Goal: Task Accomplishment & Management: Complete application form

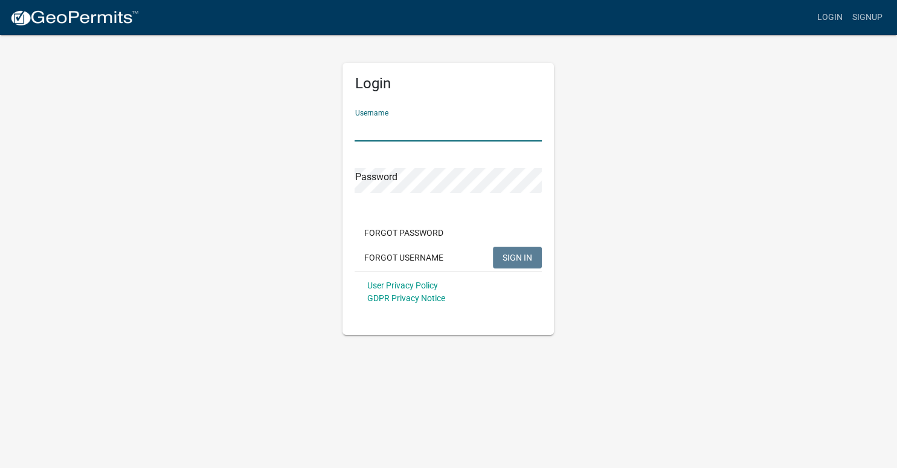
click at [439, 126] on input "Username" at bounding box center [448, 129] width 187 height 25
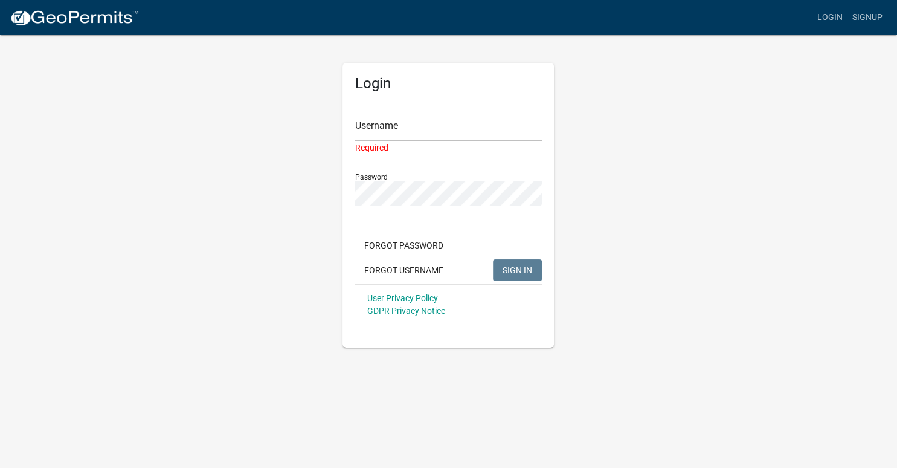
click at [408, 180] on div "Password" at bounding box center [448, 185] width 187 height 42
click at [411, 128] on input "Username" at bounding box center [448, 129] width 187 height 25
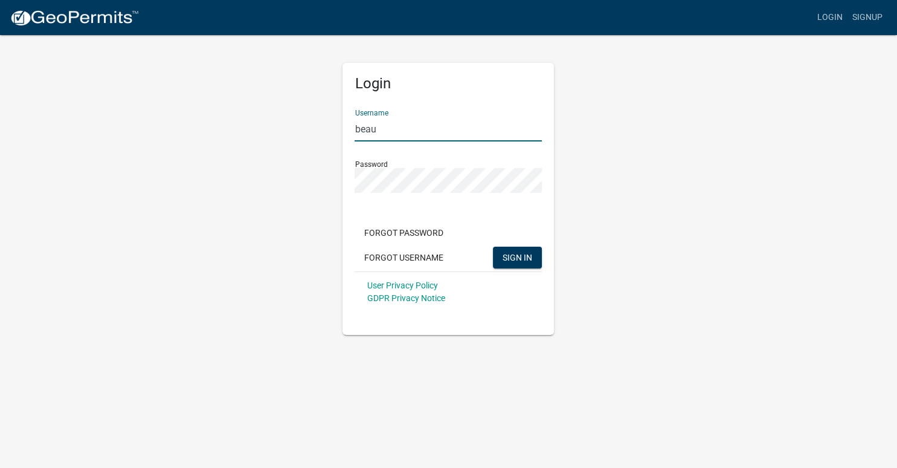
click at [411, 128] on input "beau" at bounding box center [448, 129] width 187 height 25
type input "beau@excelsiorhomesinc.com"
click at [512, 254] on span "SIGN IN" at bounding box center [518, 257] width 30 height 10
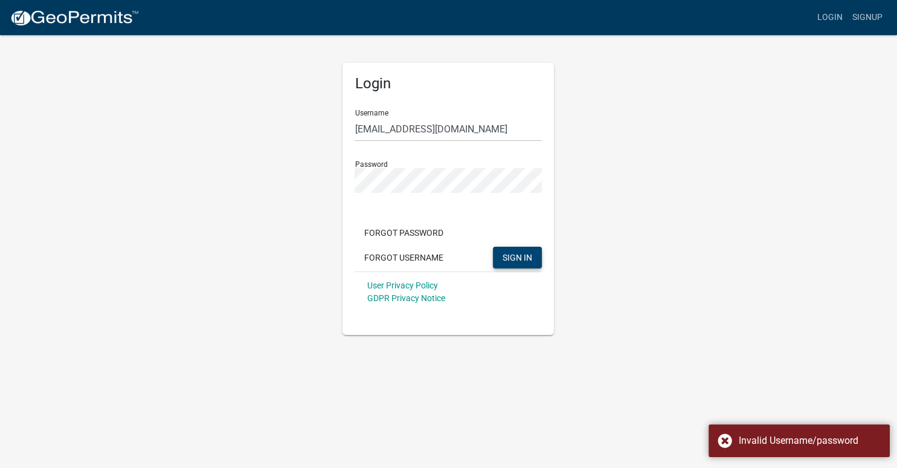
click at [637, 207] on div "Login Username beau@excelsiorhomesinc.com Password Forgot Password Forgot Usern…" at bounding box center [449, 184] width 689 height 301
drag, startPoint x: 280, startPoint y: 303, endPoint x: 282, endPoint y: 237, distance: 65.3
click at [280, 302] on div "Login Username beau@excelsiorhomesinc.com Password Forgot Password Forgot Usern…" at bounding box center [449, 184] width 689 height 301
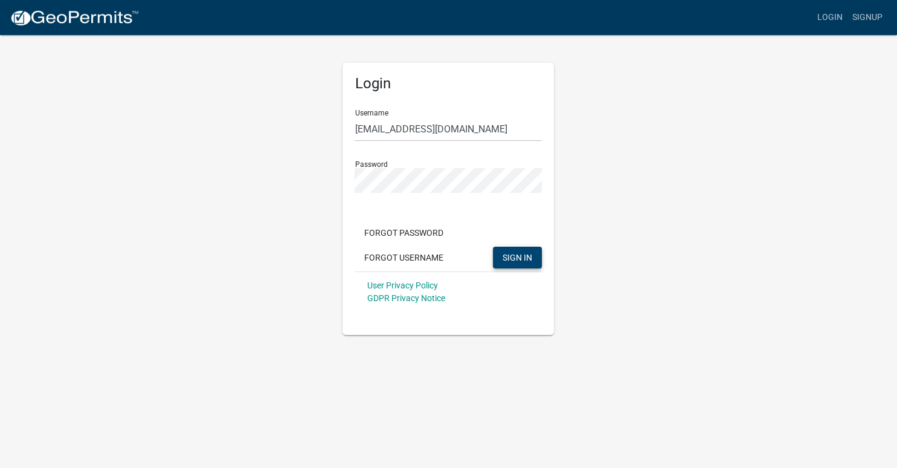
click at [199, 262] on div "Login Username beau@excelsiorhomesinc.com Password Forgot Password Forgot Usern…" at bounding box center [449, 184] width 689 height 301
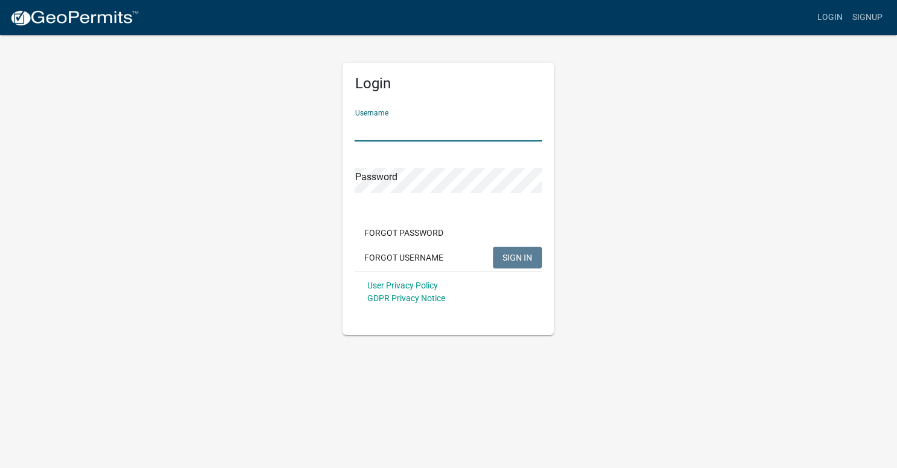
click at [385, 129] on input "Username" at bounding box center [448, 129] width 187 height 25
type input "Beau"
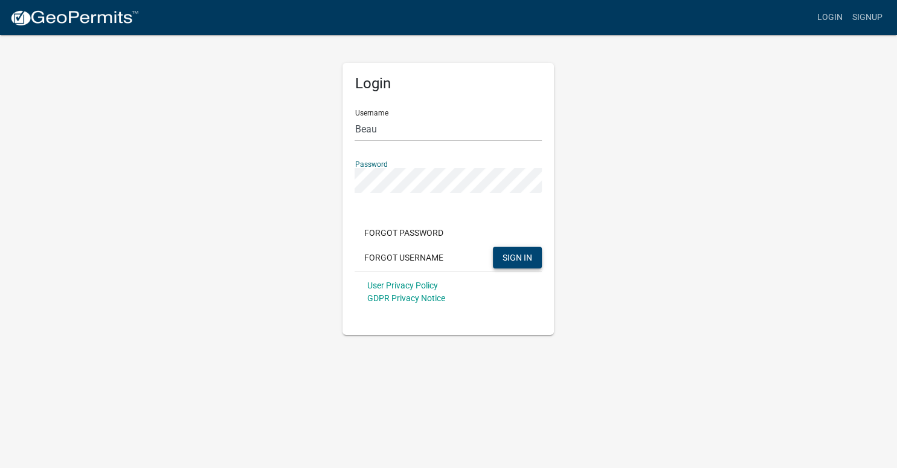
click at [529, 255] on span "SIGN IN" at bounding box center [518, 257] width 30 height 10
click at [526, 251] on button "SIGN IN" at bounding box center [517, 257] width 49 height 22
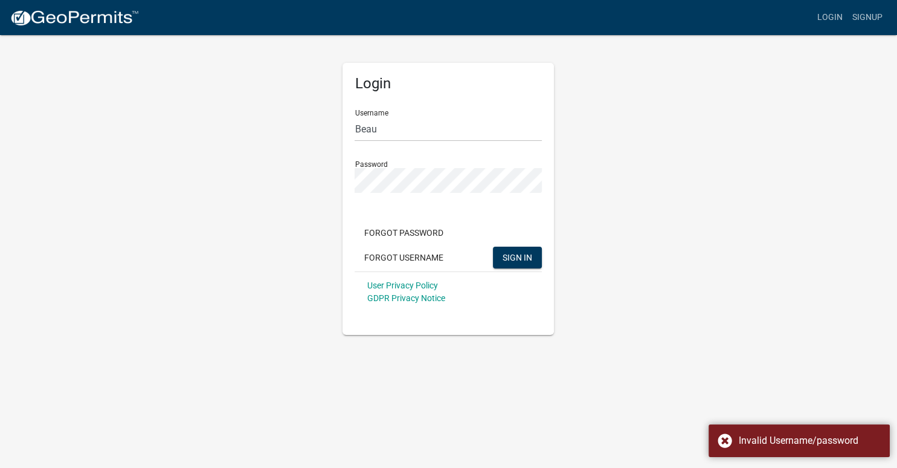
click at [755, 178] on div "Login Username Beau Password Forgot Password Forgot Username SIGN IN User Priva…" at bounding box center [449, 184] width 689 height 301
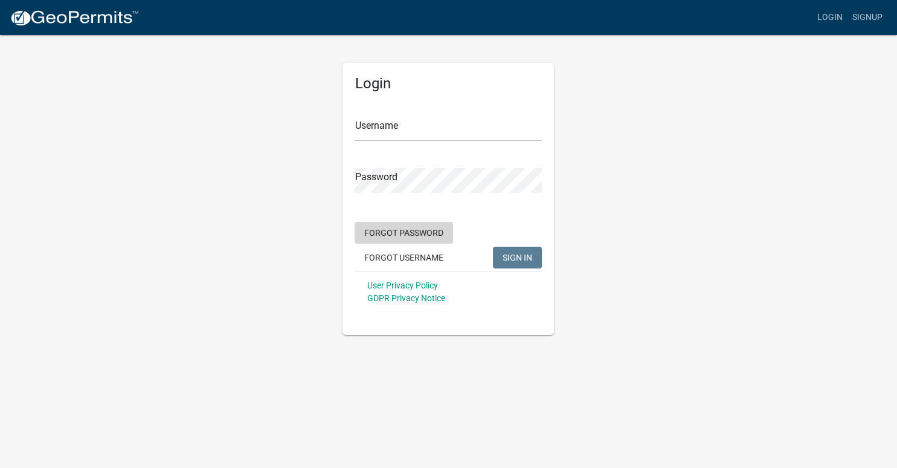
click at [411, 234] on button "Forgot Password" at bounding box center [404, 233] width 98 height 22
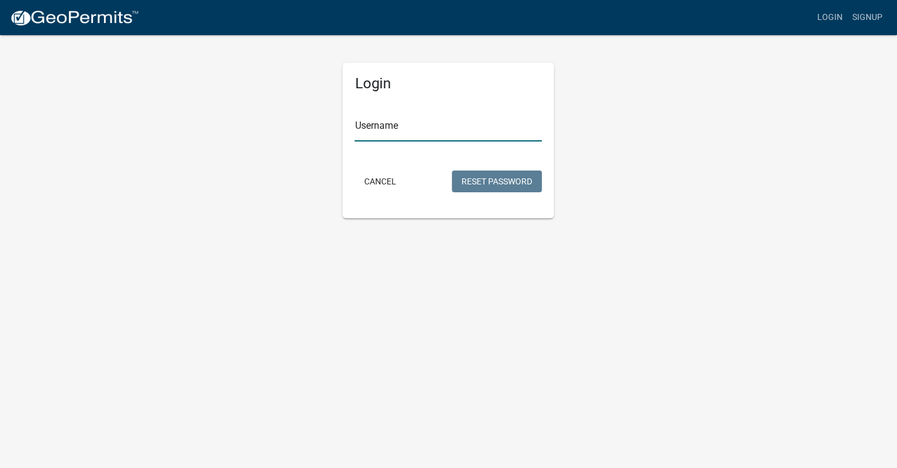
click at [394, 127] on input "Username" at bounding box center [448, 129] width 187 height 25
click at [497, 176] on button "Reset Password" at bounding box center [497, 181] width 90 height 22
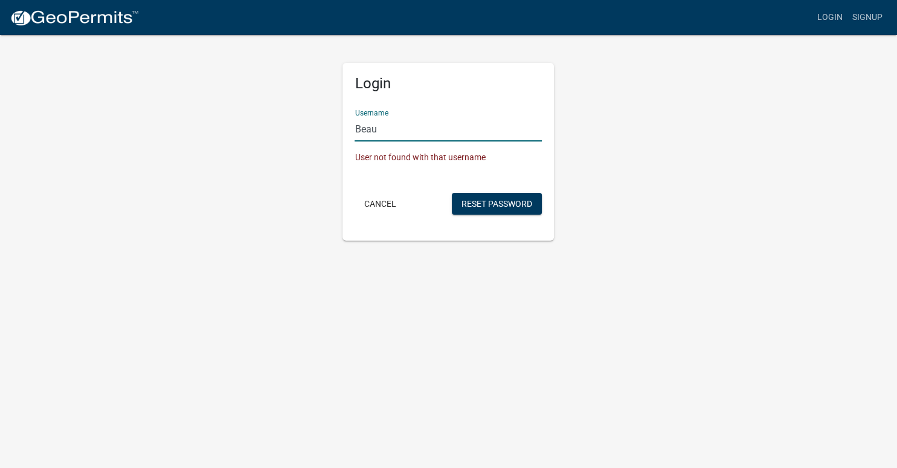
click at [416, 139] on input "Beau" at bounding box center [448, 129] width 187 height 25
type input "B"
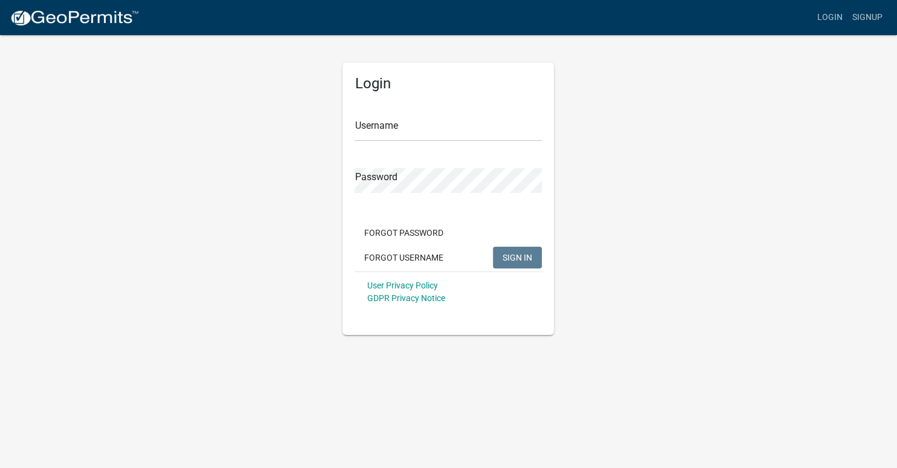
click at [269, 196] on div "Login Username Password Forgot Password Forgot Username SIGN IN User Privacy Po…" at bounding box center [449, 184] width 689 height 301
click at [383, 133] on input "Username" at bounding box center [448, 129] width 187 height 25
click at [523, 258] on span "SIGN IN" at bounding box center [518, 257] width 30 height 10
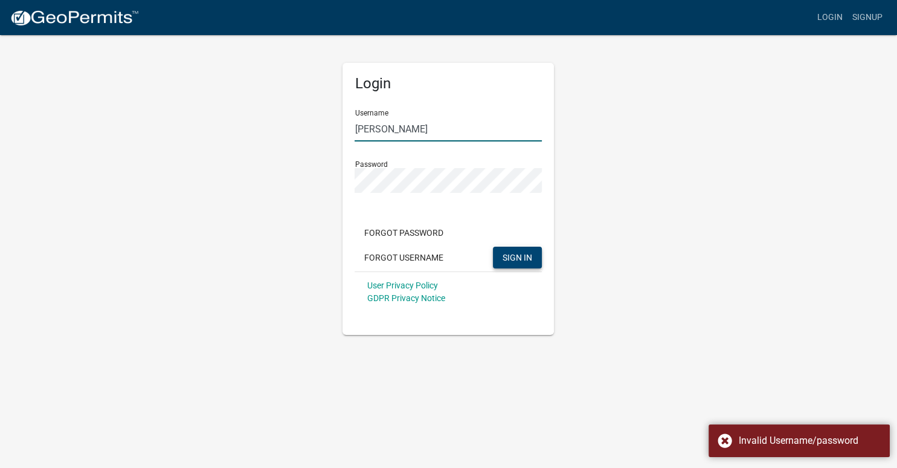
click at [427, 131] on input "Beau Munsell" at bounding box center [448, 129] width 187 height 25
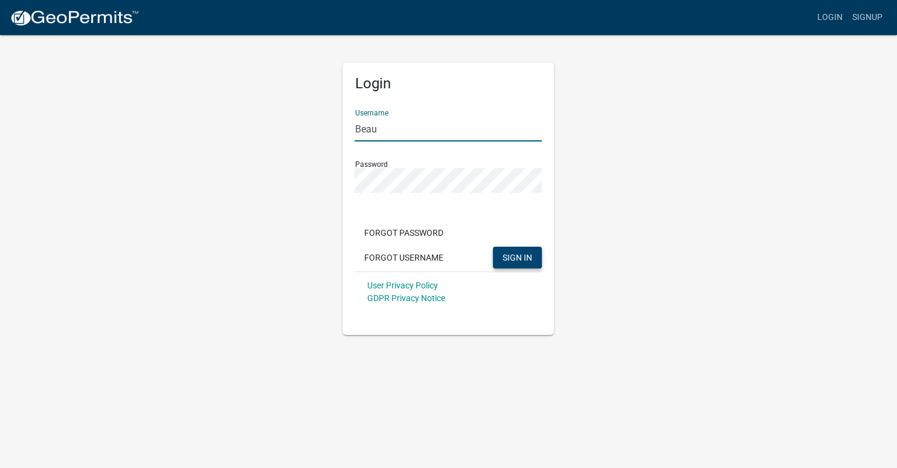
type input "Beau"
click at [493, 246] on button "SIGN IN" at bounding box center [517, 257] width 49 height 22
click at [398, 255] on button "Forgot Username" at bounding box center [404, 257] width 98 height 22
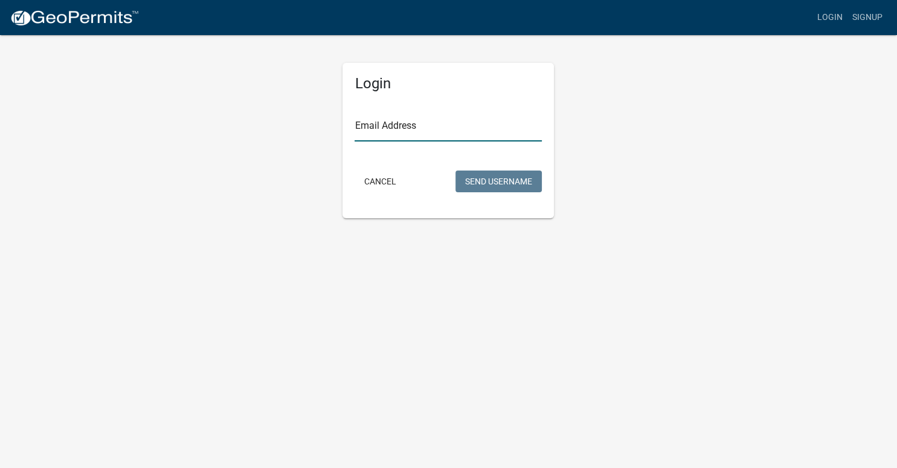
click at [383, 118] on input "Email Address" at bounding box center [448, 129] width 187 height 25
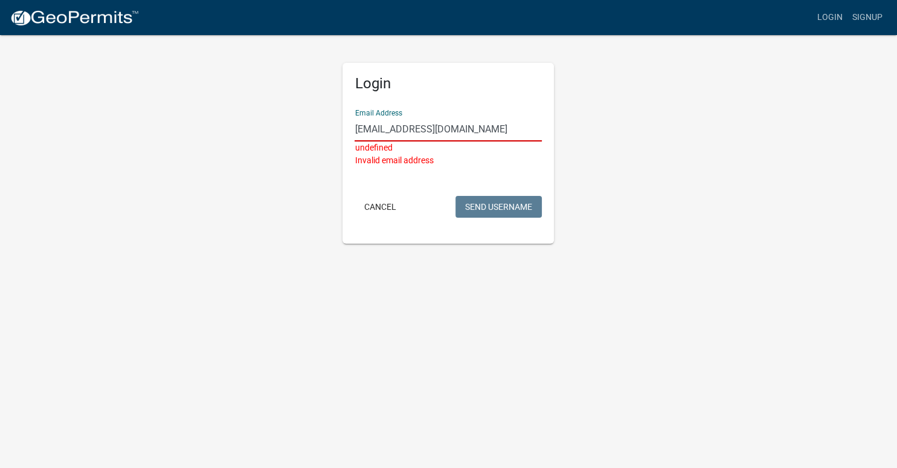
type input "Beau@excelsiorhomesinc.com"
click at [462, 359] on body "Internet Explorer does NOT work with GeoPermits. Get a new browser for more sec…" at bounding box center [448, 234] width 897 height 468
click at [498, 126] on input "Beau@excelsiorhomesinc.com" at bounding box center [448, 129] width 187 height 25
click at [388, 206] on button "Cancel" at bounding box center [380, 207] width 51 height 22
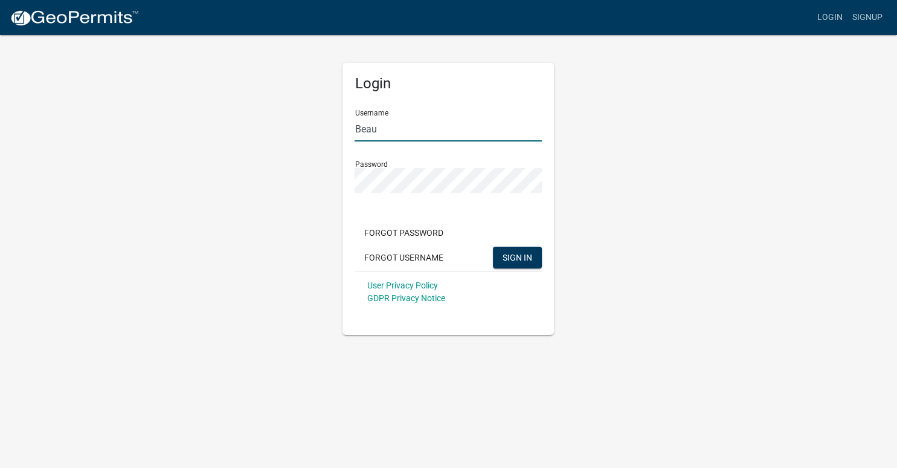
click at [395, 136] on input "Beau" at bounding box center [448, 129] width 187 height 25
type input "Beau@excelsiorhomesinc.com"
click at [528, 257] on span "SIGN IN" at bounding box center [518, 257] width 30 height 10
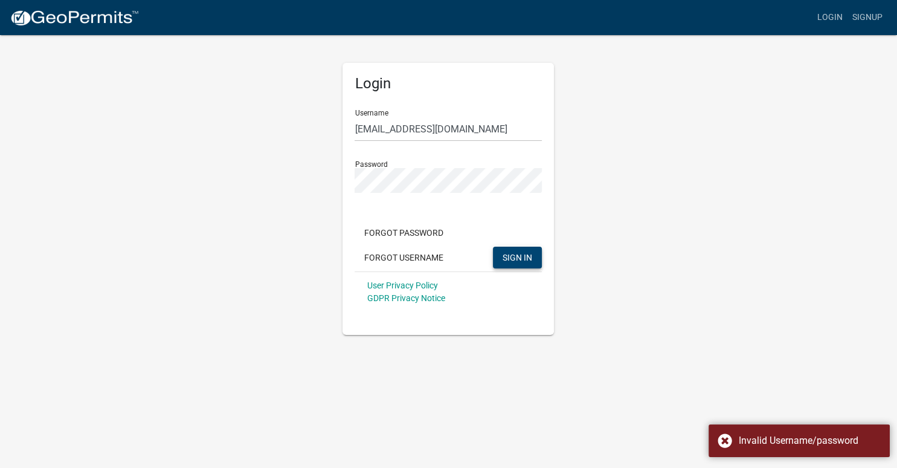
click at [127, 323] on div "Login Username Beau@excelsiorhomesinc.com Password Forgot Password Forgot Usern…" at bounding box center [449, 184] width 689 height 301
